Goal: Transaction & Acquisition: Purchase product/service

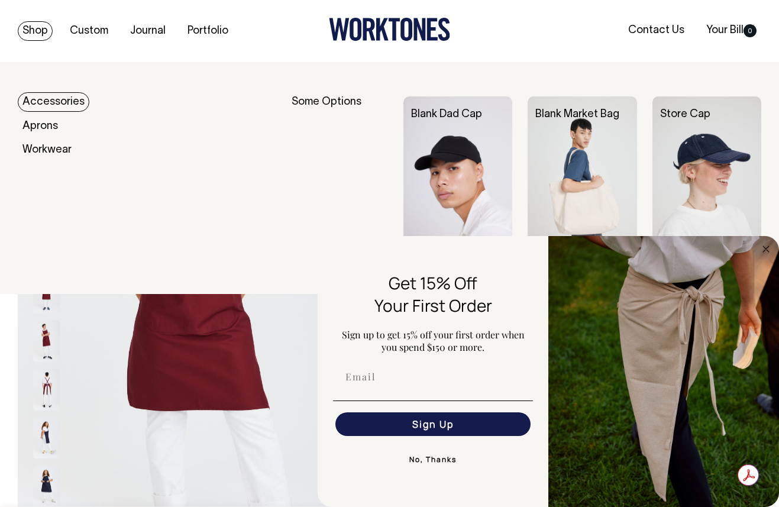
click at [457, 145] on img at bounding box center [457, 177] width 109 height 163
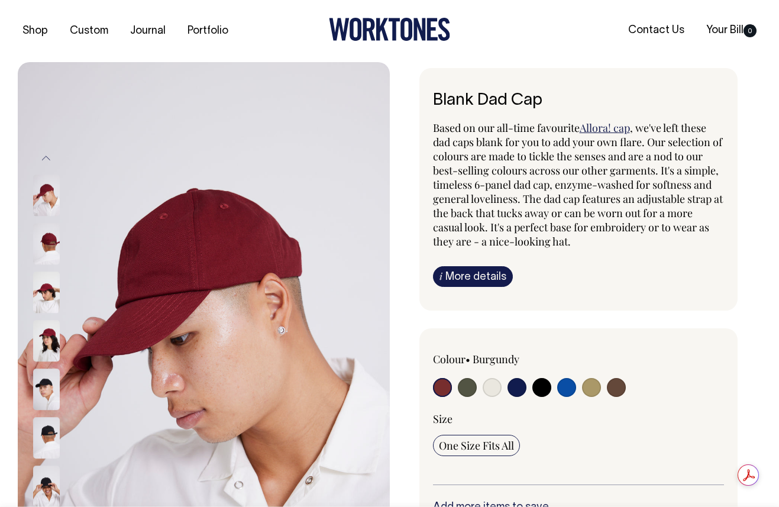
click at [51, 291] on img at bounding box center [46, 292] width 27 height 41
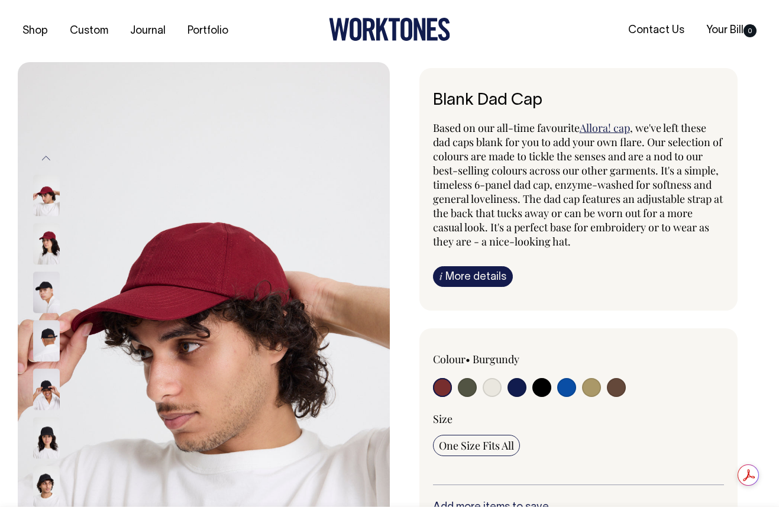
click at [56, 239] on img at bounding box center [46, 243] width 27 height 41
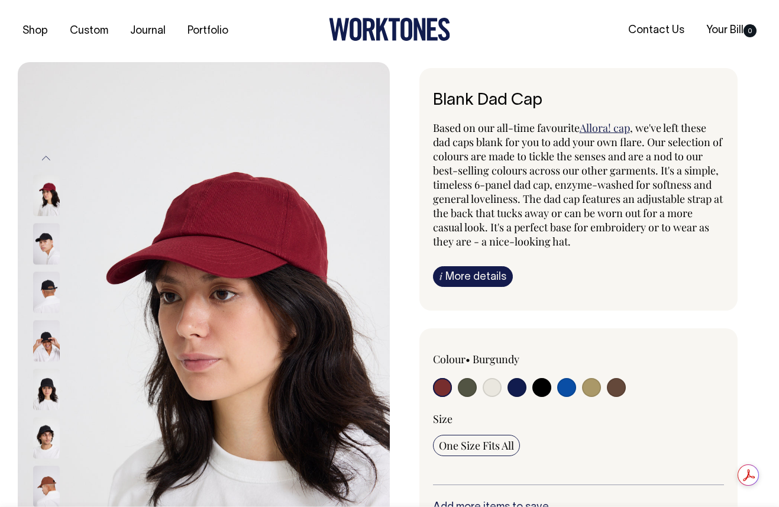
click at [47, 209] on img at bounding box center [46, 195] width 27 height 41
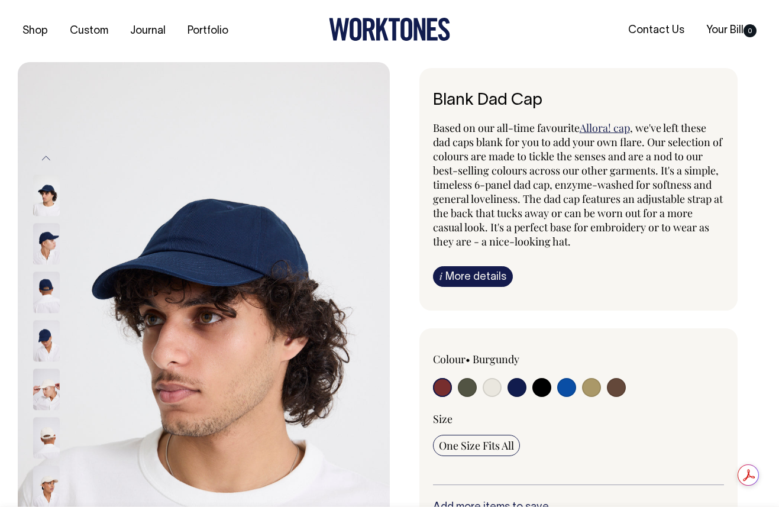
click at [437, 380] on input "radio" at bounding box center [442, 387] width 19 height 19
click at [439, 384] on input "radio" at bounding box center [442, 387] width 19 height 19
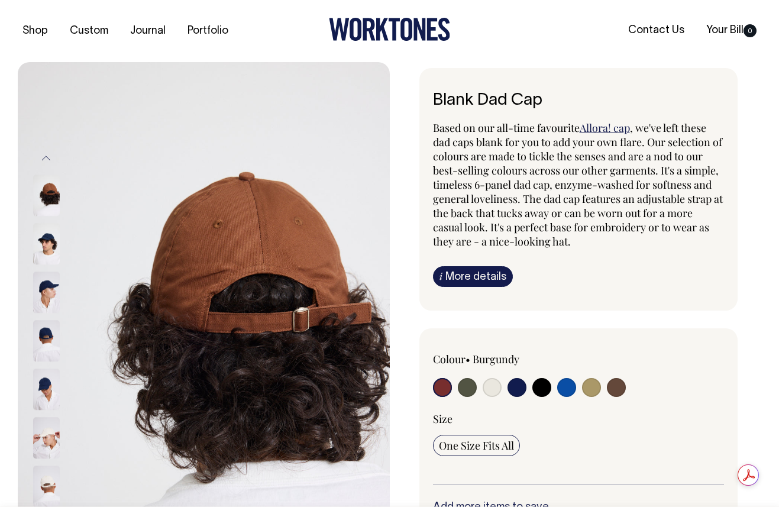
click at [46, 157] on button "Previous" at bounding box center [46, 158] width 18 height 27
click at [46, 158] on button "Previous" at bounding box center [46, 158] width 18 height 27
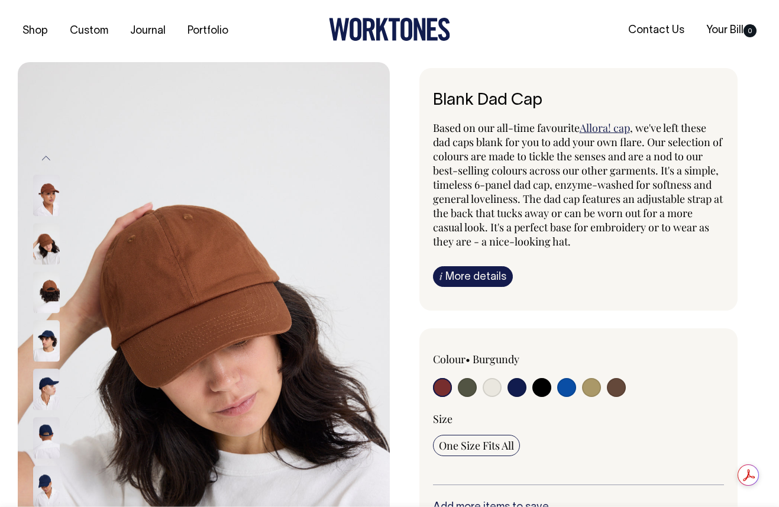
click at [46, 158] on button "Previous" at bounding box center [46, 158] width 18 height 27
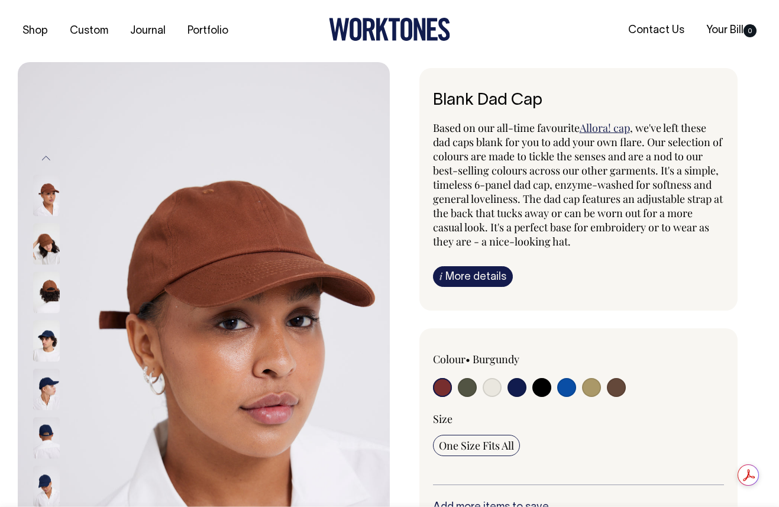
click at [46, 158] on button "Previous" at bounding box center [46, 158] width 18 height 27
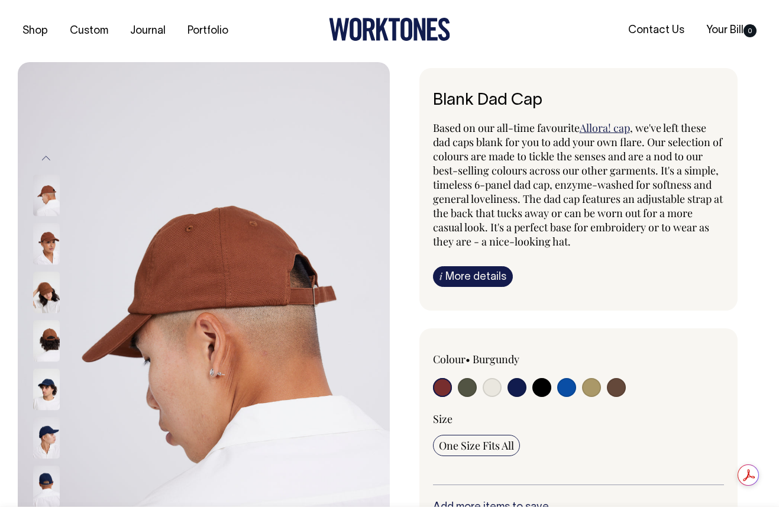
click at [46, 158] on button "Previous" at bounding box center [46, 158] width 18 height 27
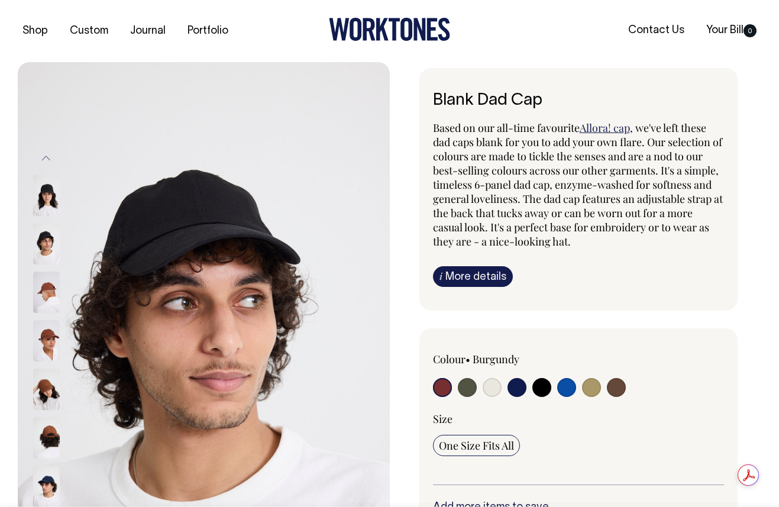
click at [46, 158] on button "Previous" at bounding box center [46, 158] width 18 height 27
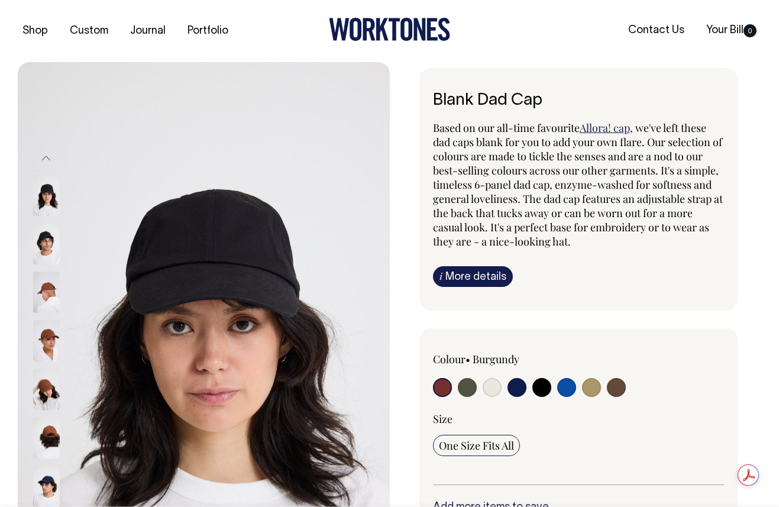
click at [46, 158] on button "Previous" at bounding box center [46, 158] width 18 height 27
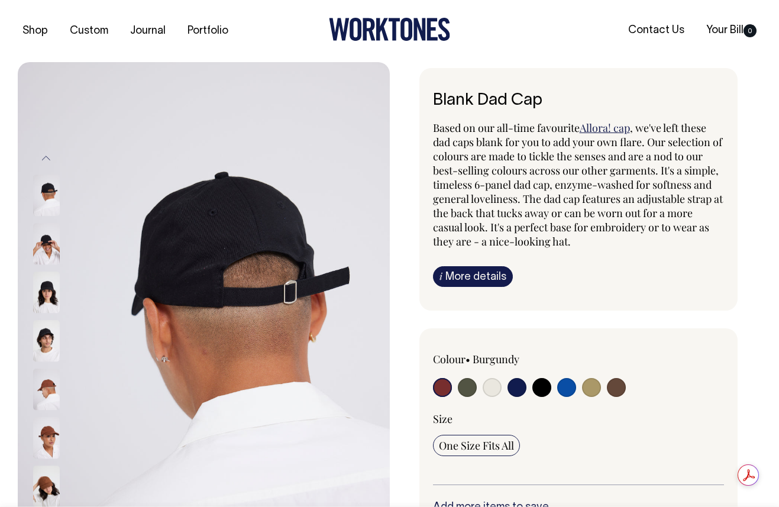
click at [47, 157] on button "Previous" at bounding box center [46, 158] width 18 height 27
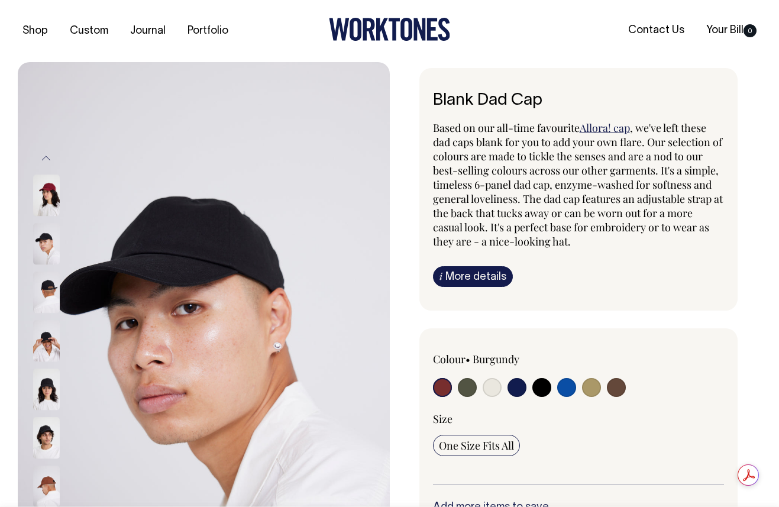
click at [47, 157] on button "Previous" at bounding box center [46, 158] width 18 height 27
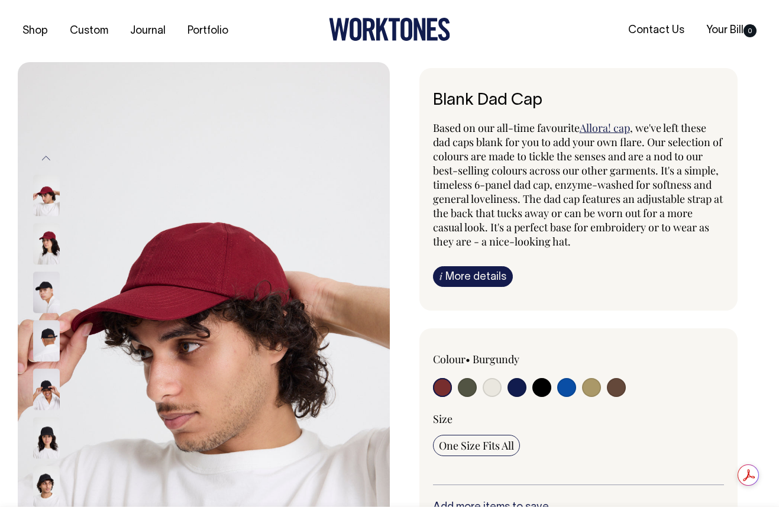
click at [47, 157] on button "Previous" at bounding box center [46, 158] width 18 height 27
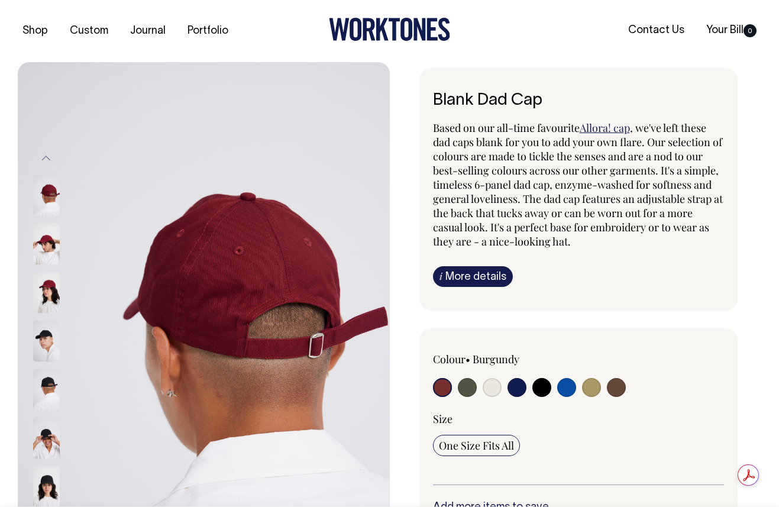
click at [47, 157] on button "Previous" at bounding box center [46, 158] width 18 height 27
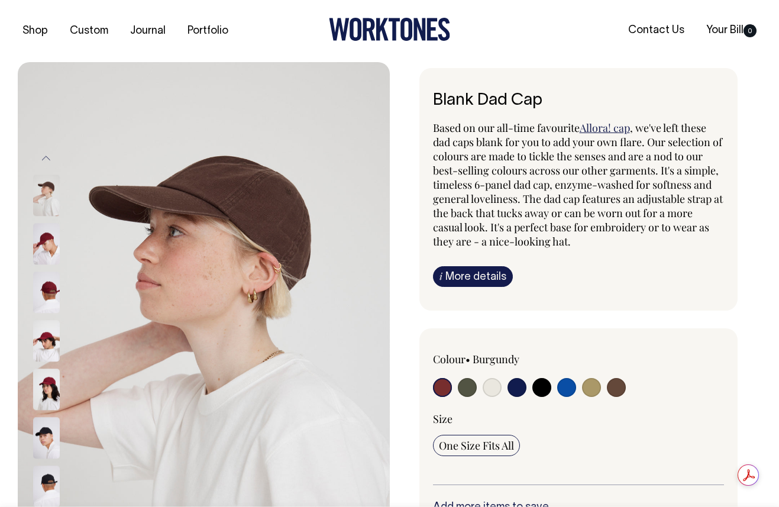
click at [47, 157] on button "Previous" at bounding box center [46, 158] width 18 height 27
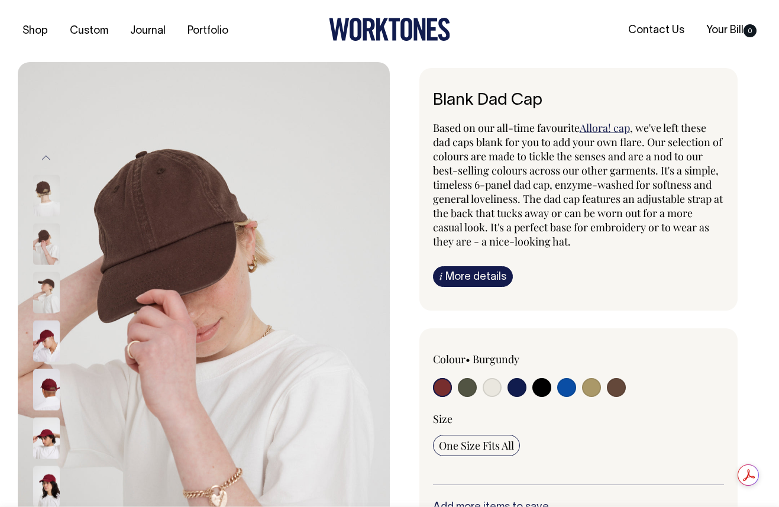
click at [47, 157] on button "Previous" at bounding box center [46, 158] width 18 height 27
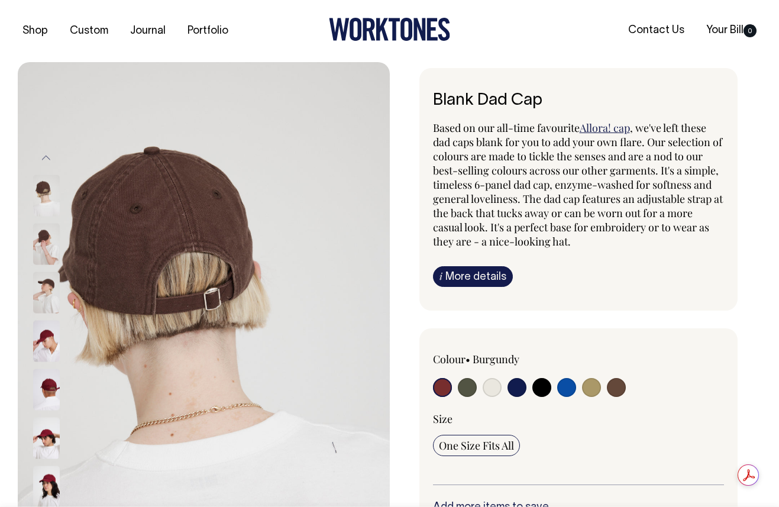
click at [47, 157] on button "Previous" at bounding box center [46, 158] width 18 height 27
click at [48, 160] on button "Previous" at bounding box center [46, 158] width 18 height 27
